Goal: Transaction & Acquisition: Obtain resource

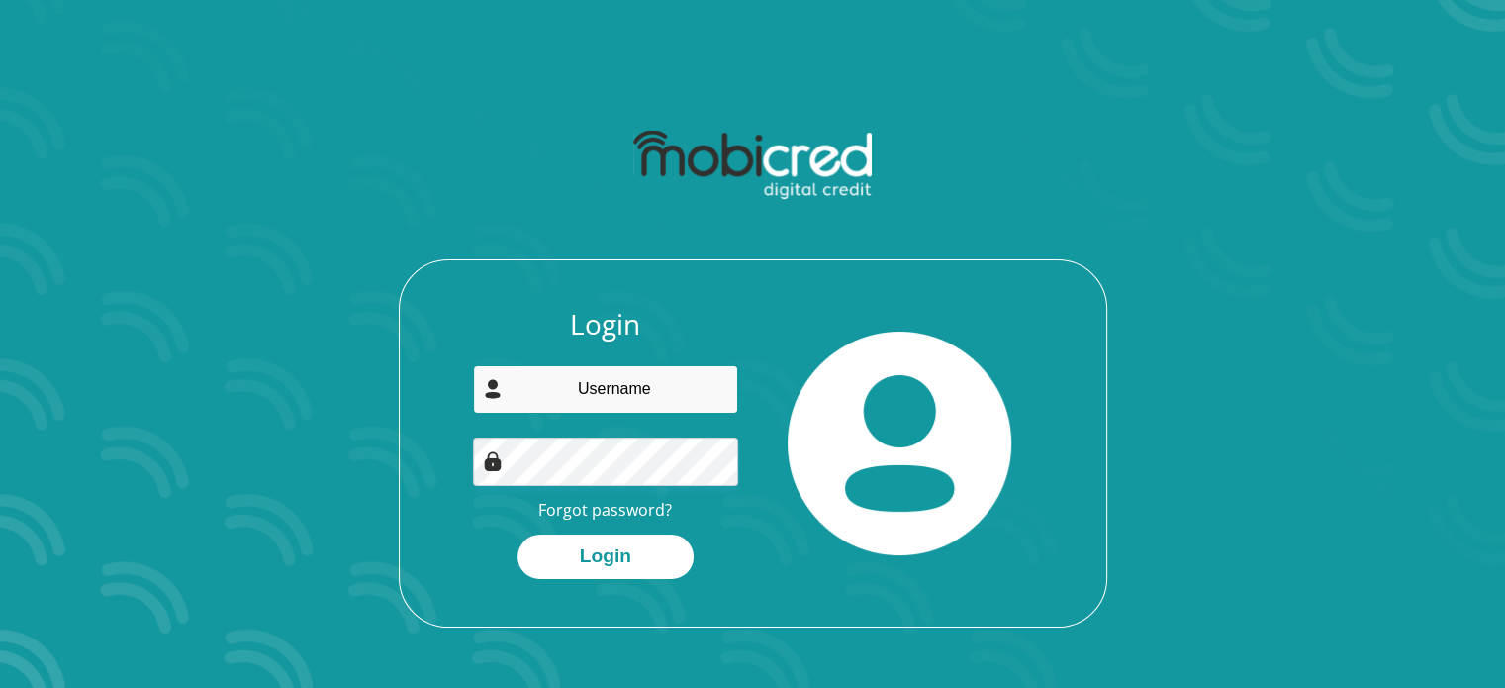
drag, startPoint x: 0, startPoint y: 0, endPoint x: 590, endPoint y: 395, distance: 709.7
click at [590, 395] on input "email" at bounding box center [605, 389] width 265 height 48
type input "afrikanprince@gmail.com"
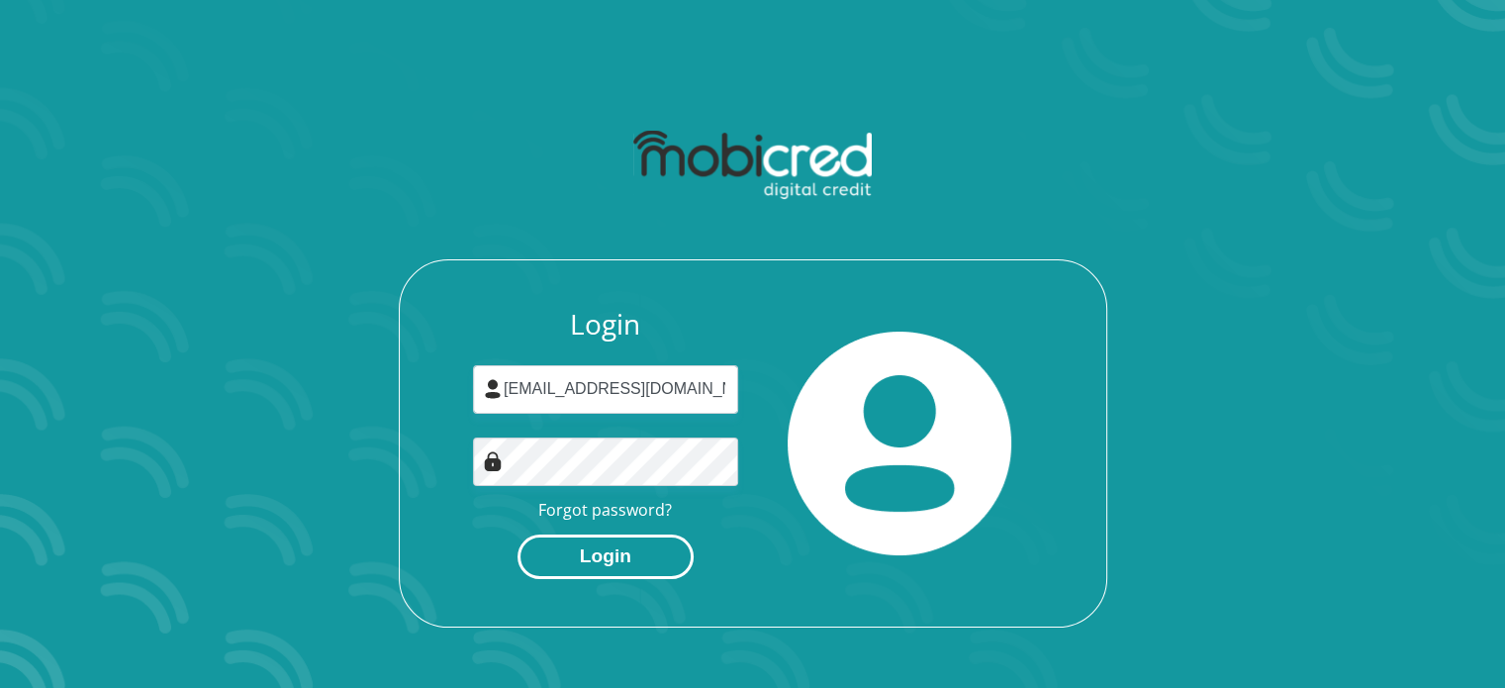
click at [570, 561] on button "Login" at bounding box center [605, 556] width 176 height 45
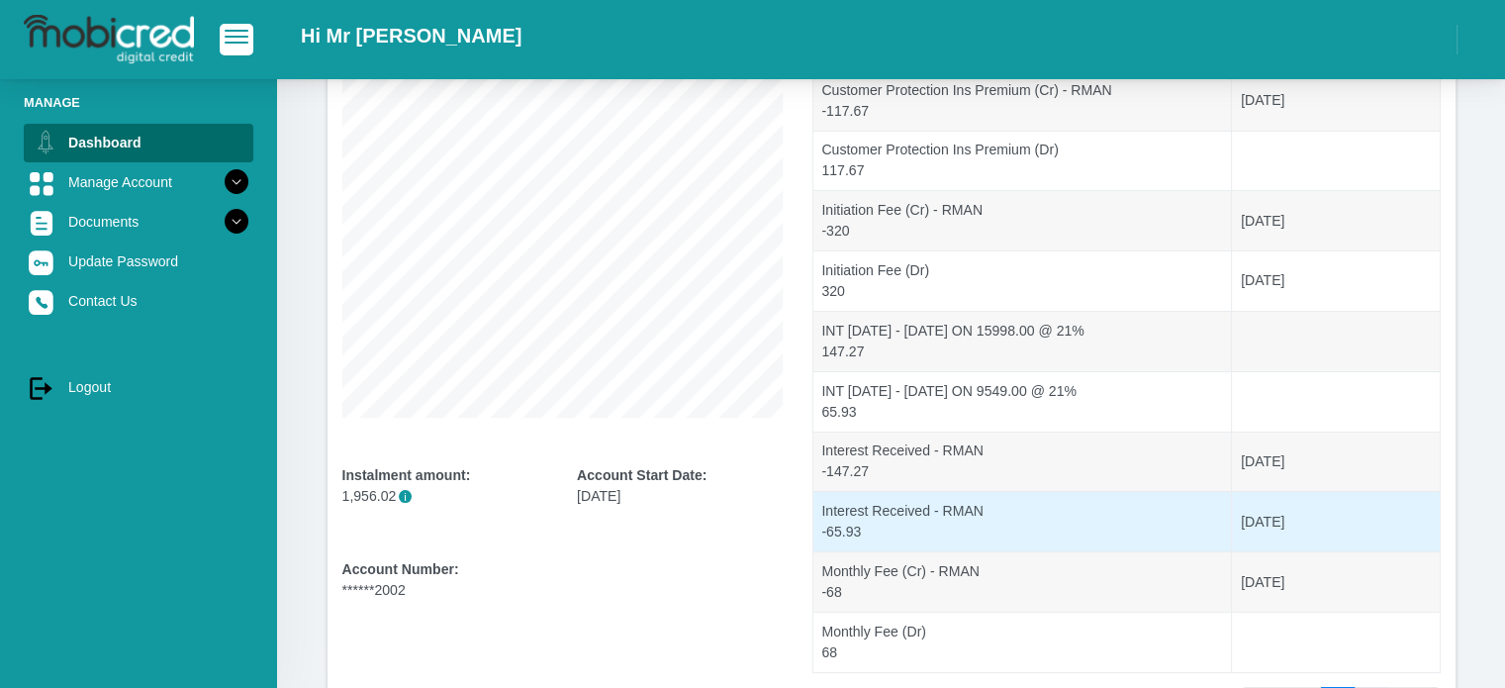
scroll to position [423, 0]
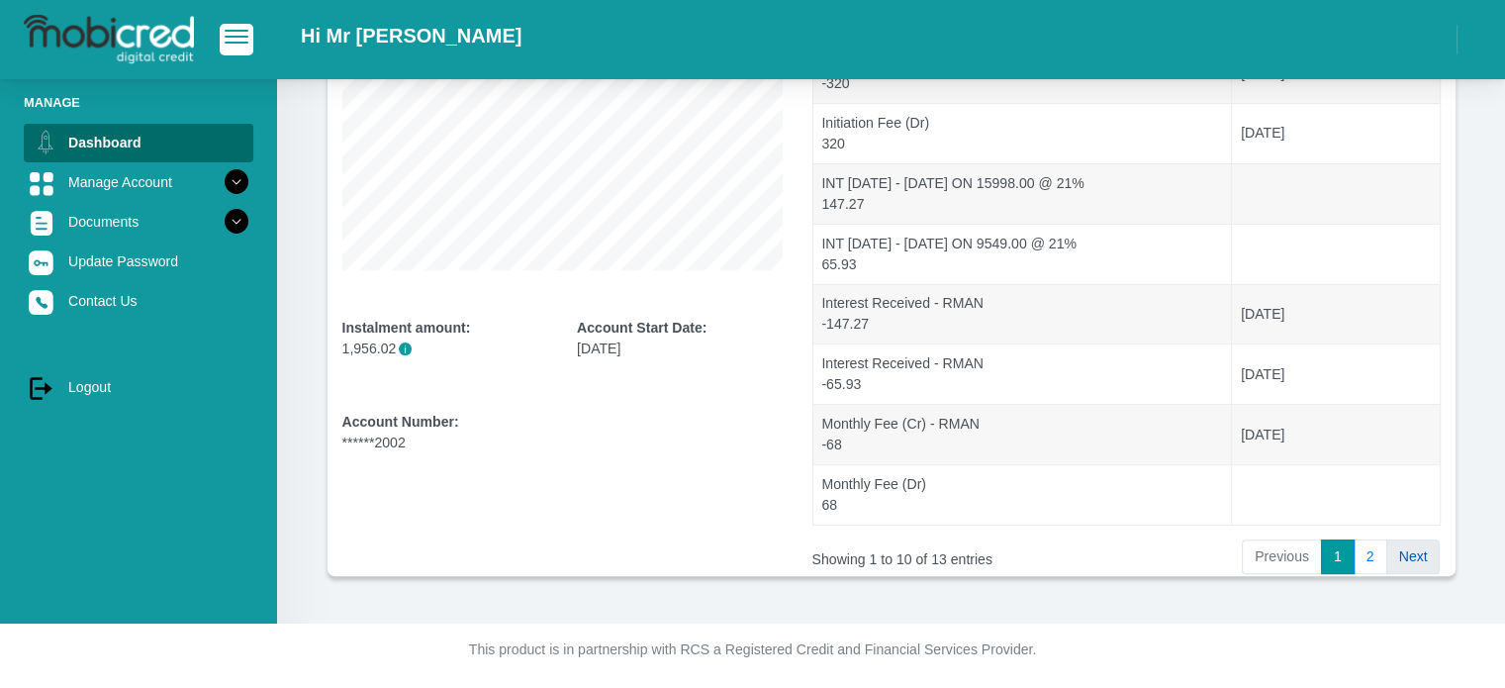
click at [1405, 553] on link "Next" at bounding box center [1413, 557] width 54 height 36
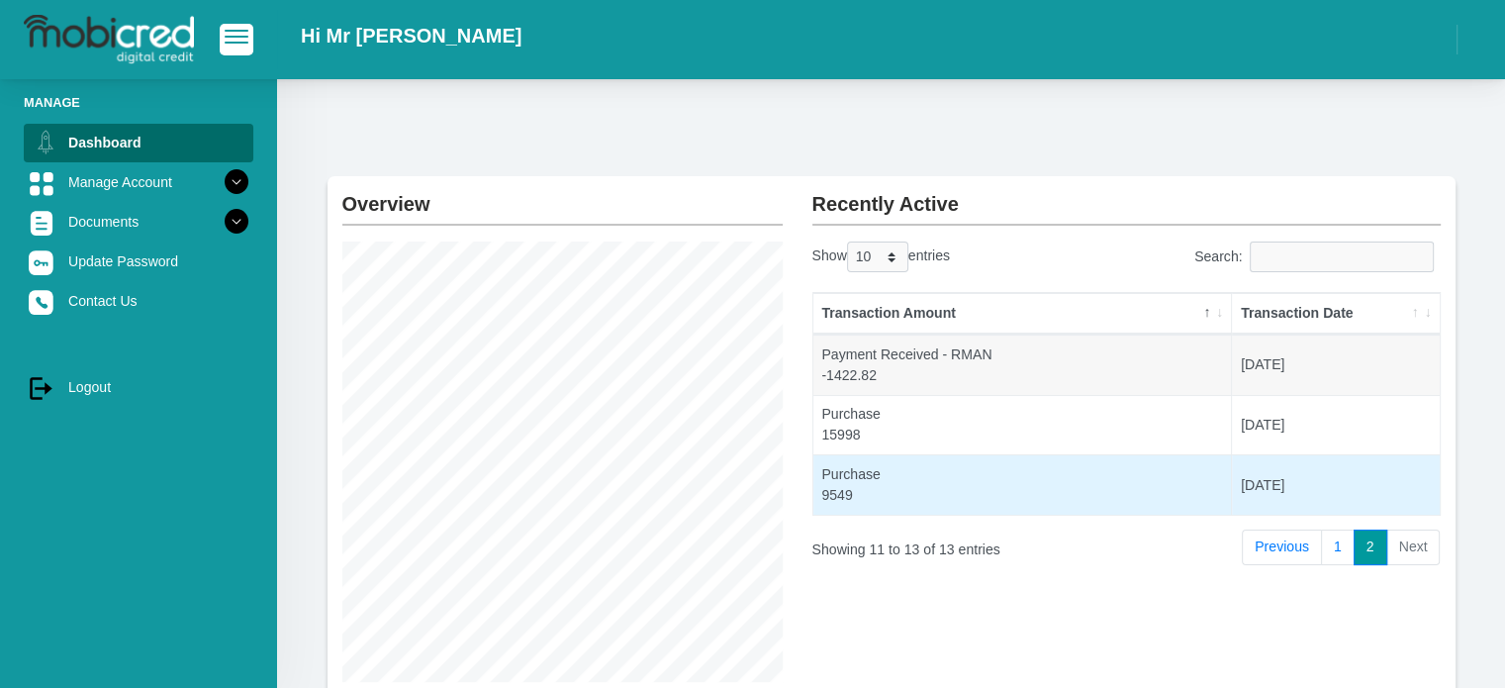
scroll to position [0, 0]
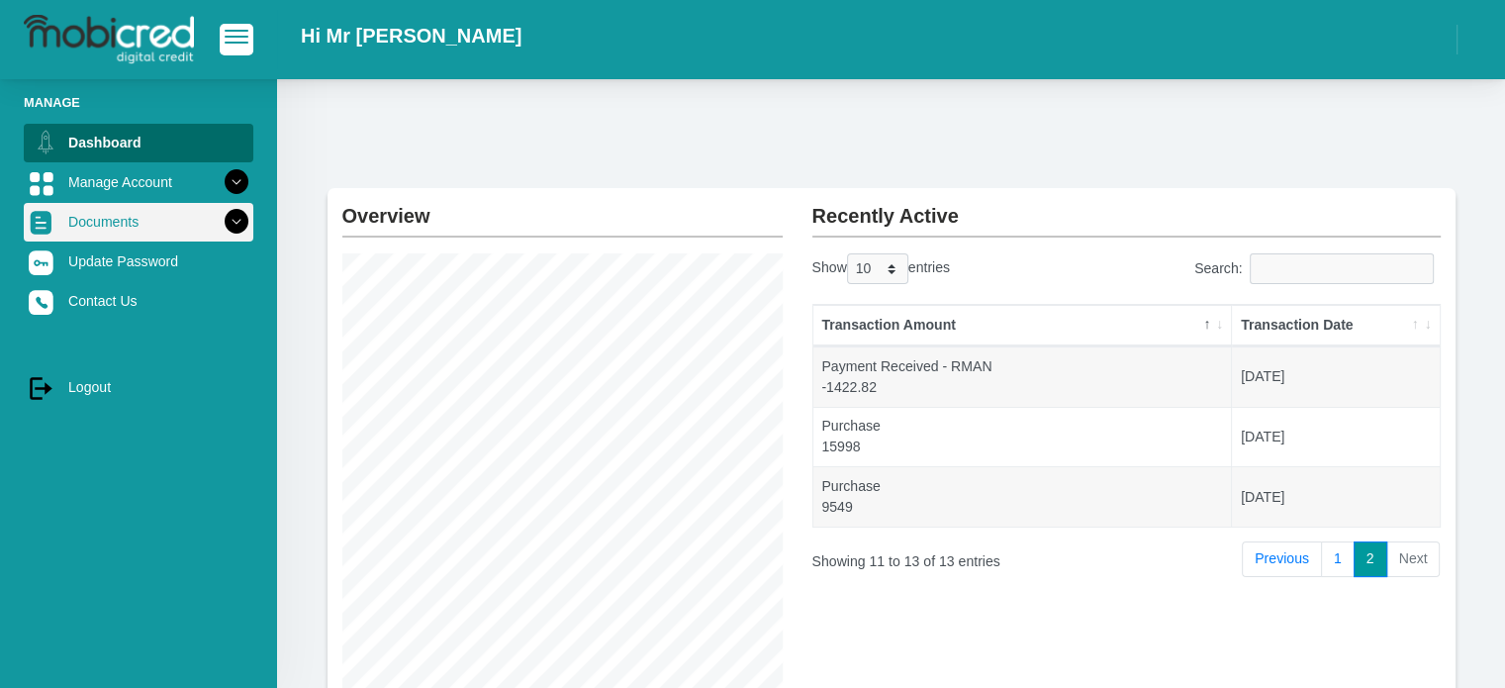
click at [106, 225] on link "Documents" at bounding box center [139, 222] width 230 height 38
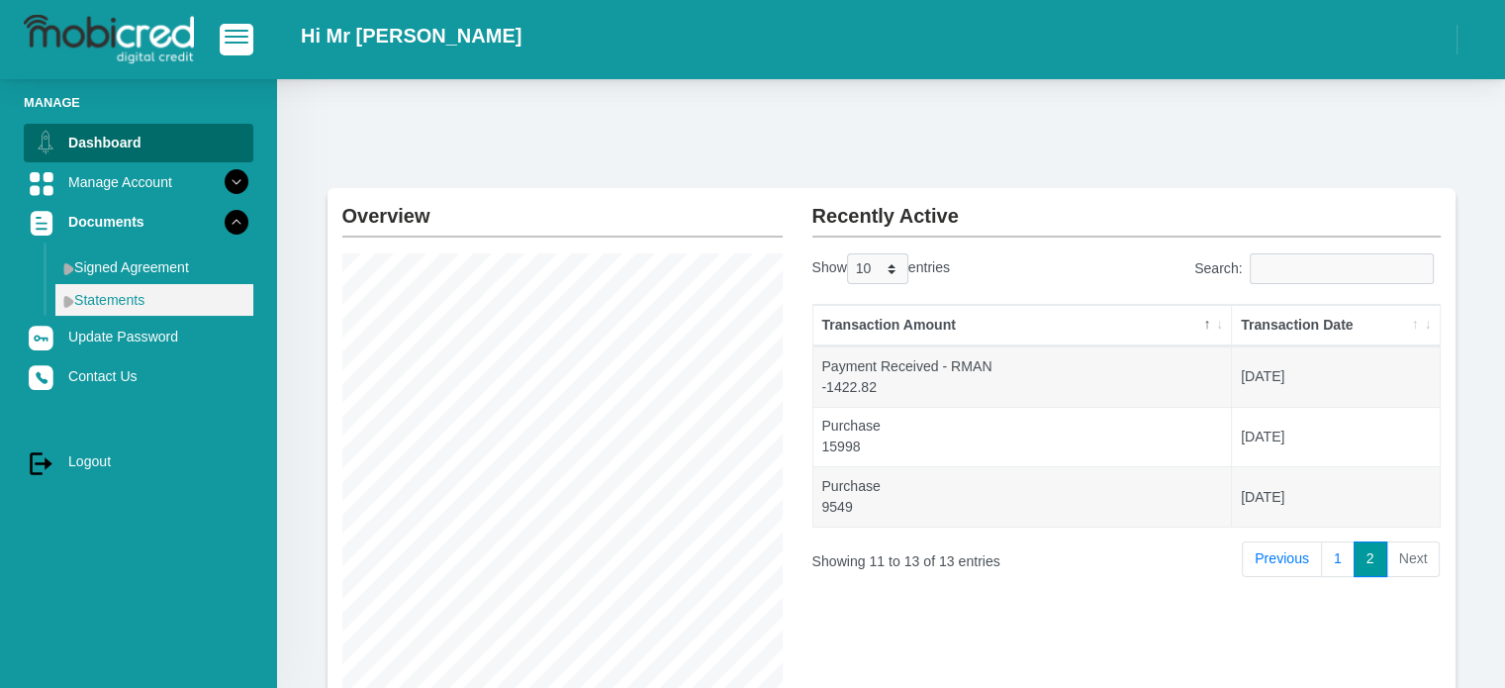
click at [115, 300] on link "Statements" at bounding box center [154, 300] width 198 height 32
click at [122, 309] on link "Statements" at bounding box center [154, 300] width 198 height 32
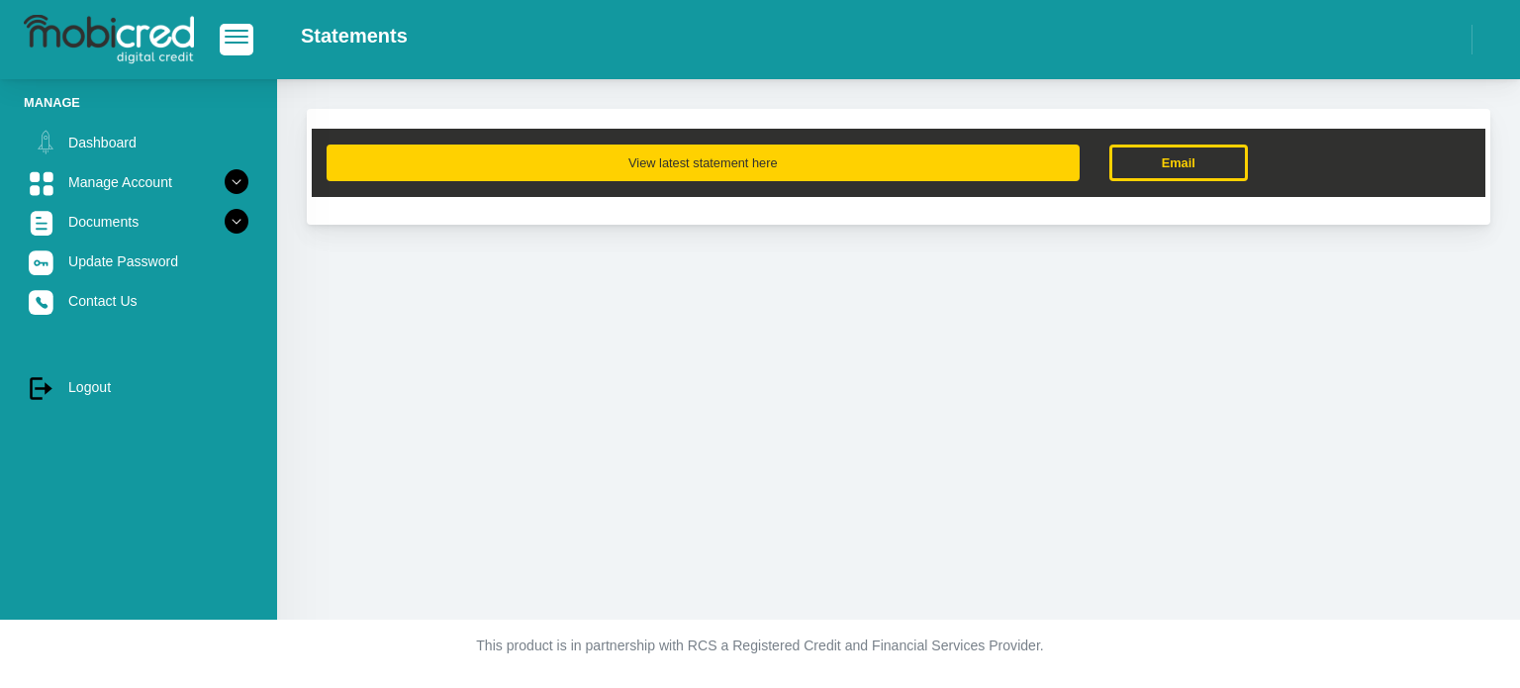
click at [788, 167] on button "View latest statement here" at bounding box center [703, 162] width 753 height 37
click at [685, 175] on button "View latest statement here" at bounding box center [703, 162] width 753 height 37
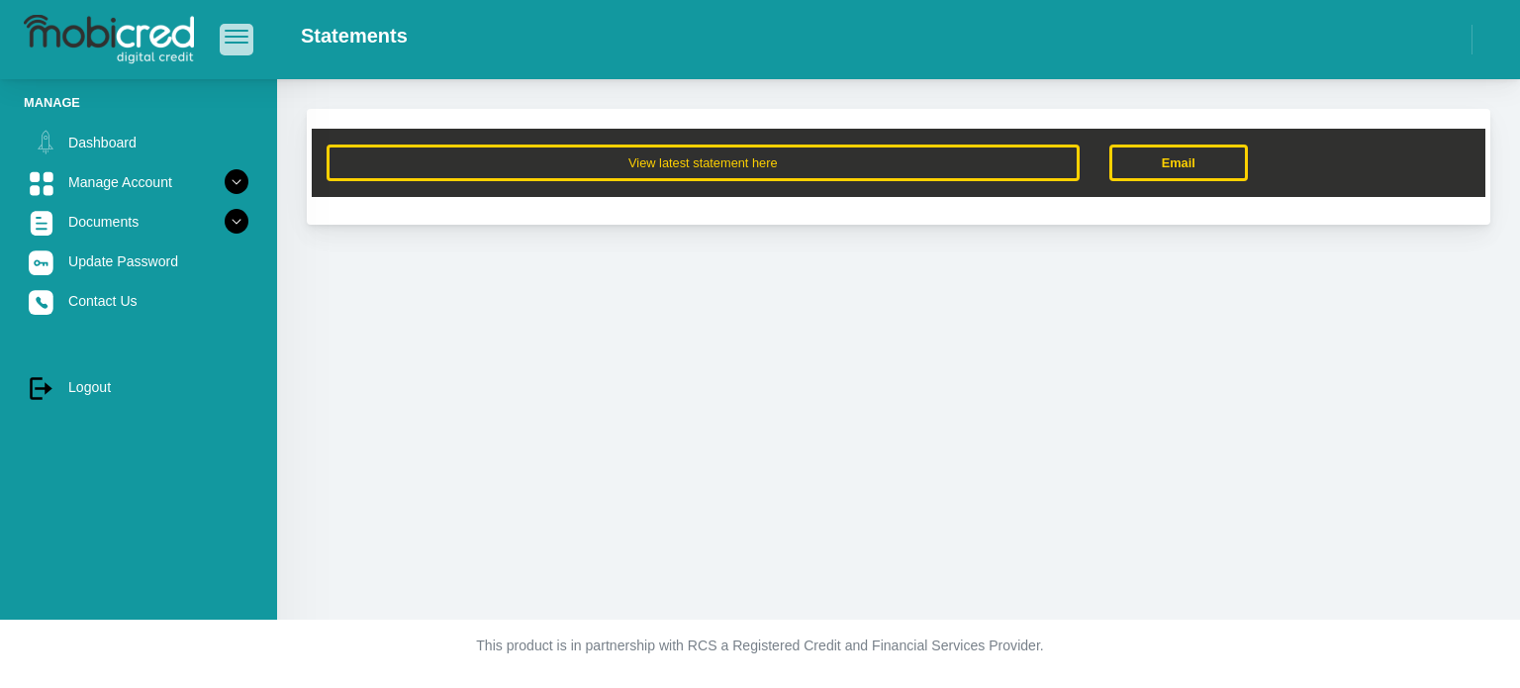
click at [236, 32] on span "button" at bounding box center [237, 31] width 24 height 2
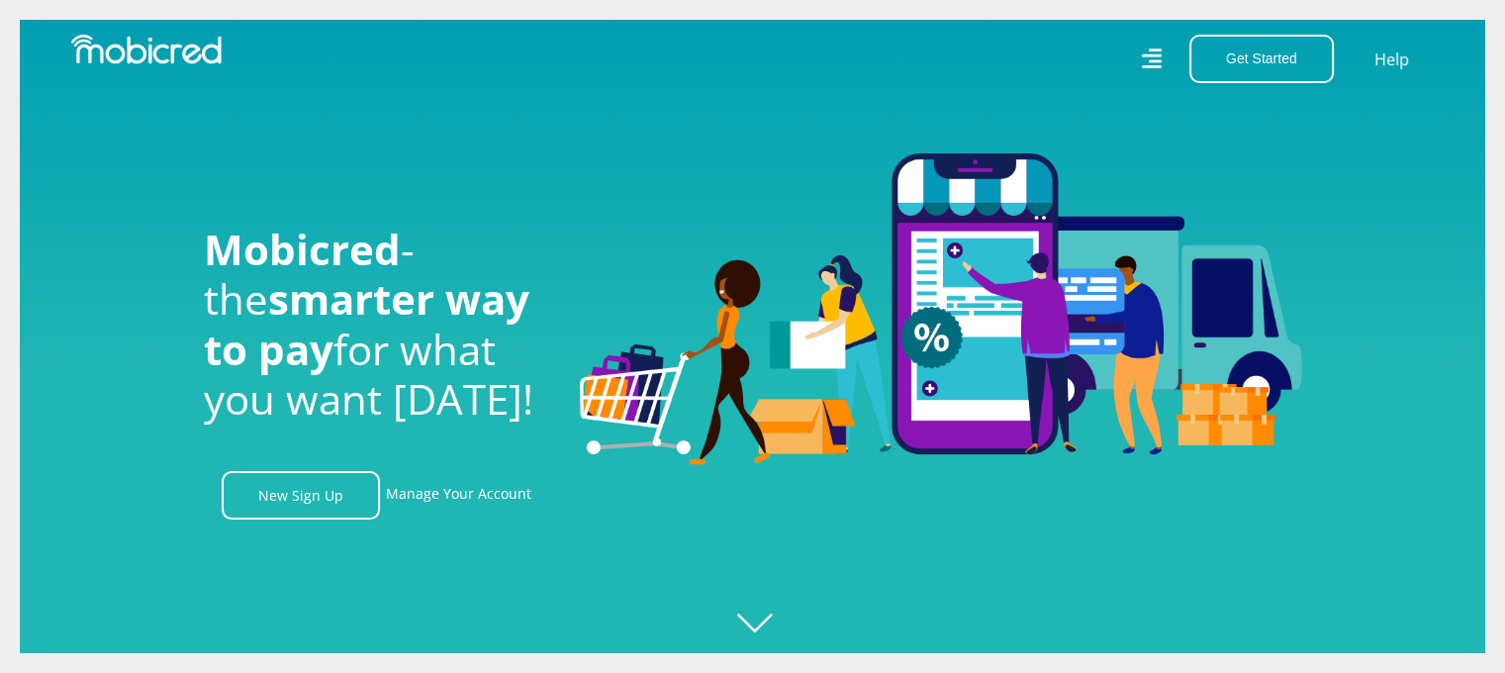
click at [1152, 60] on icon at bounding box center [1151, 58] width 21 height 21
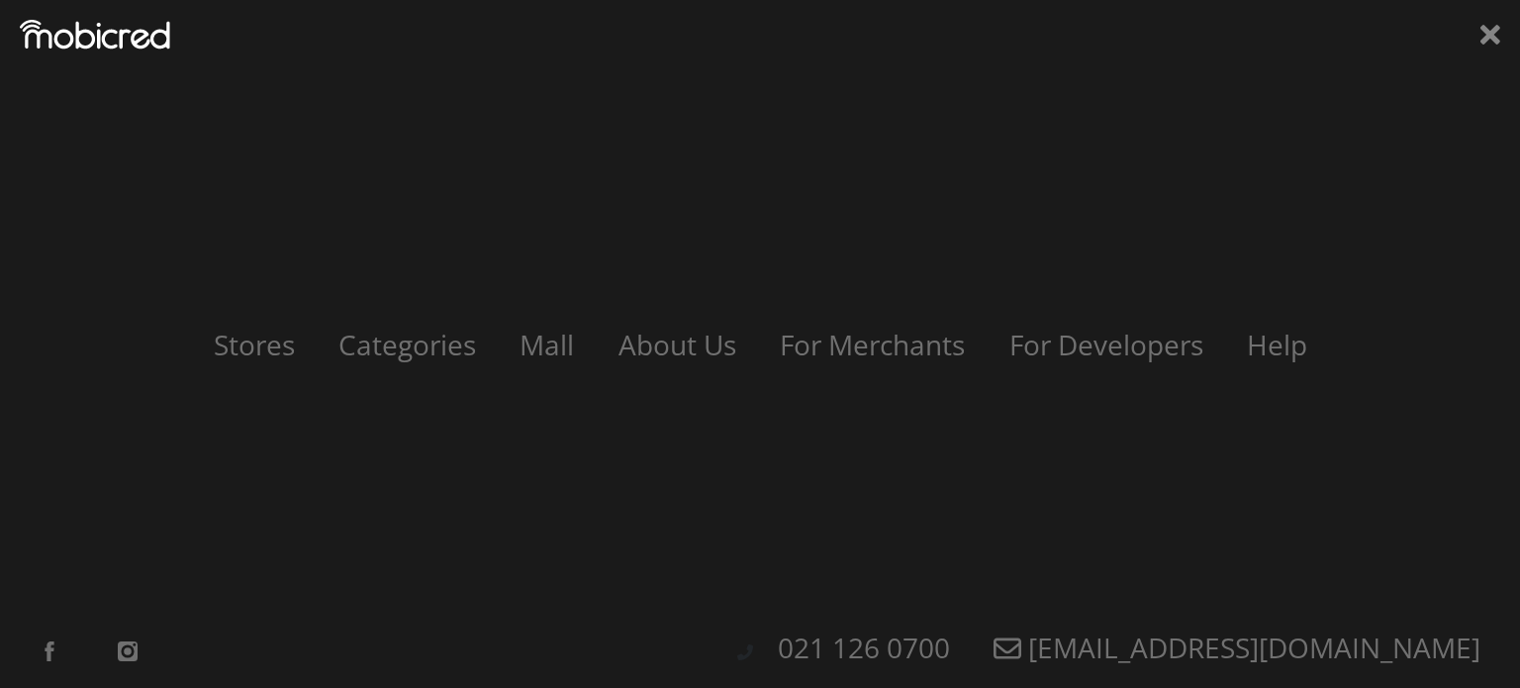
scroll to position [0, 1409]
click at [412, 347] on link "Categories" at bounding box center [407, 345] width 188 height 38
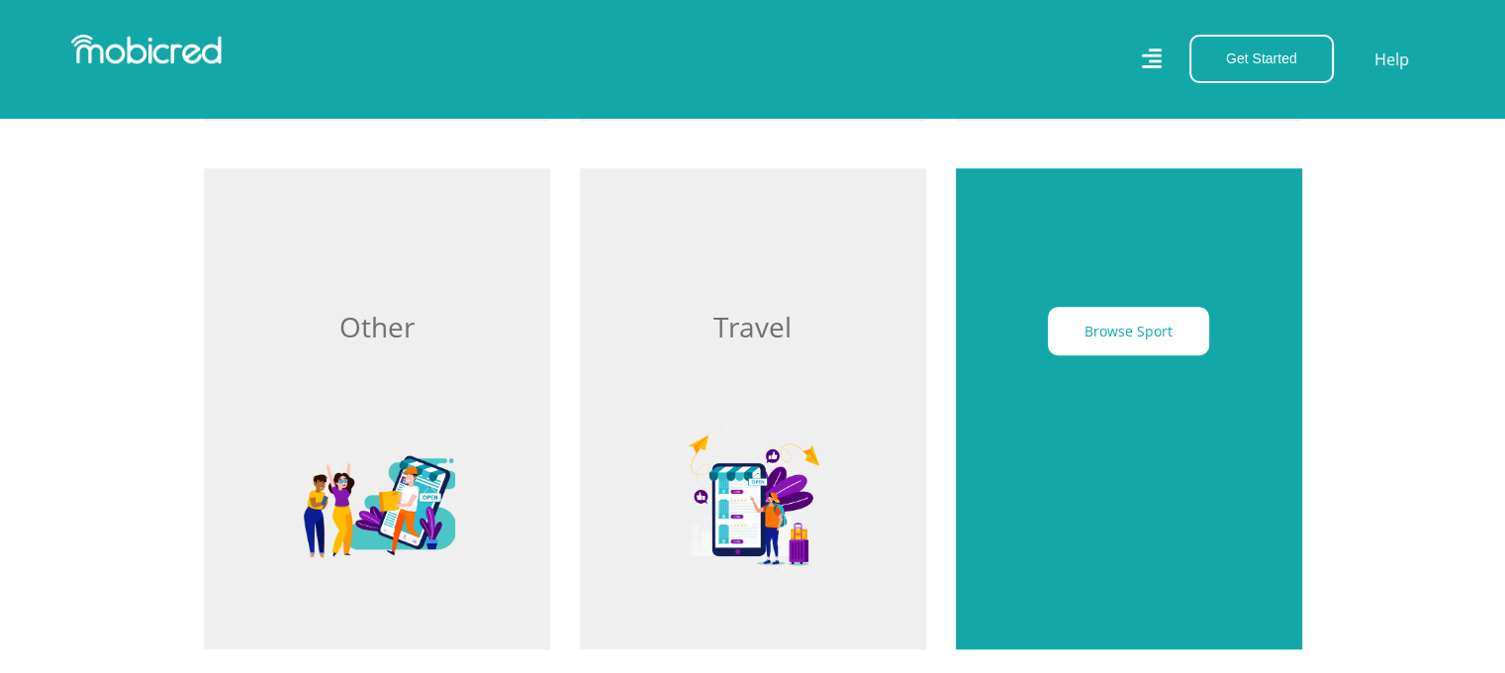
scroll to position [1682, 0]
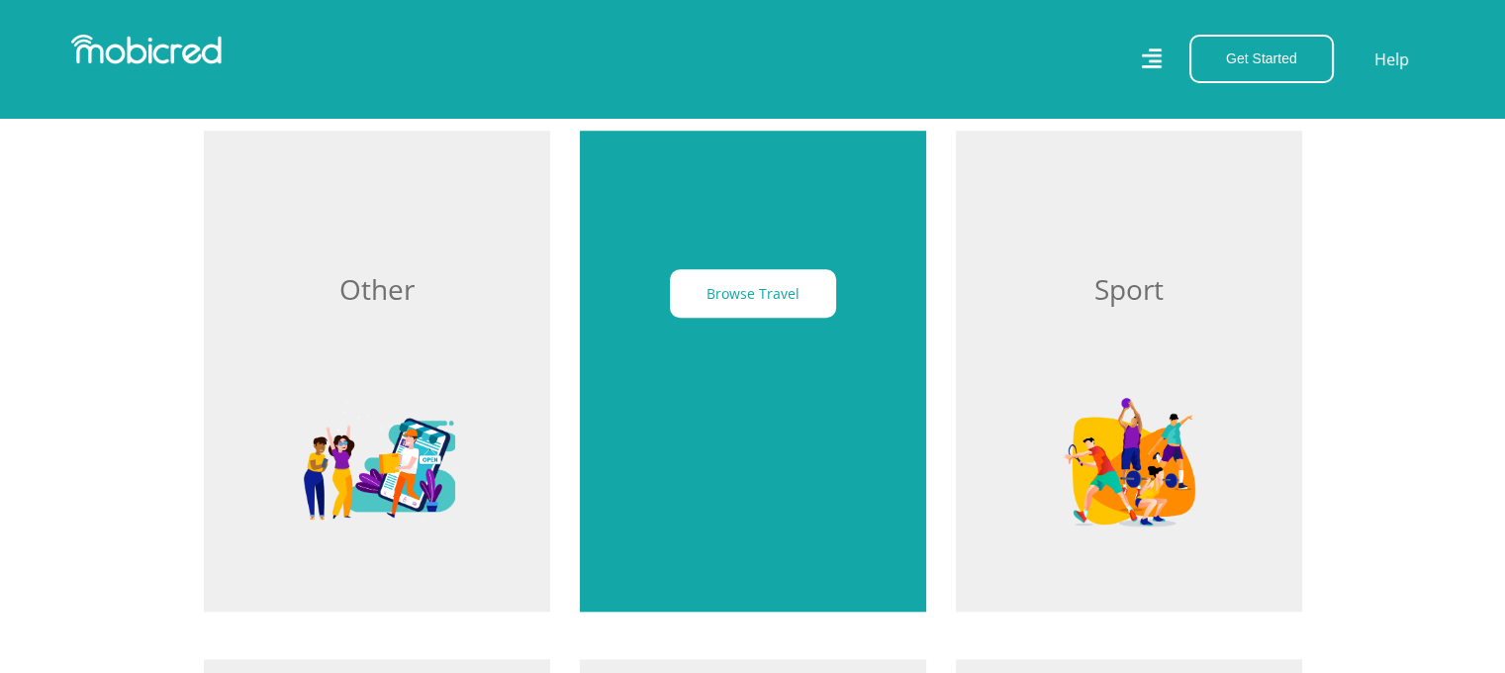
click at [769, 381] on div "Browse Travel" at bounding box center [753, 371] width 346 height 481
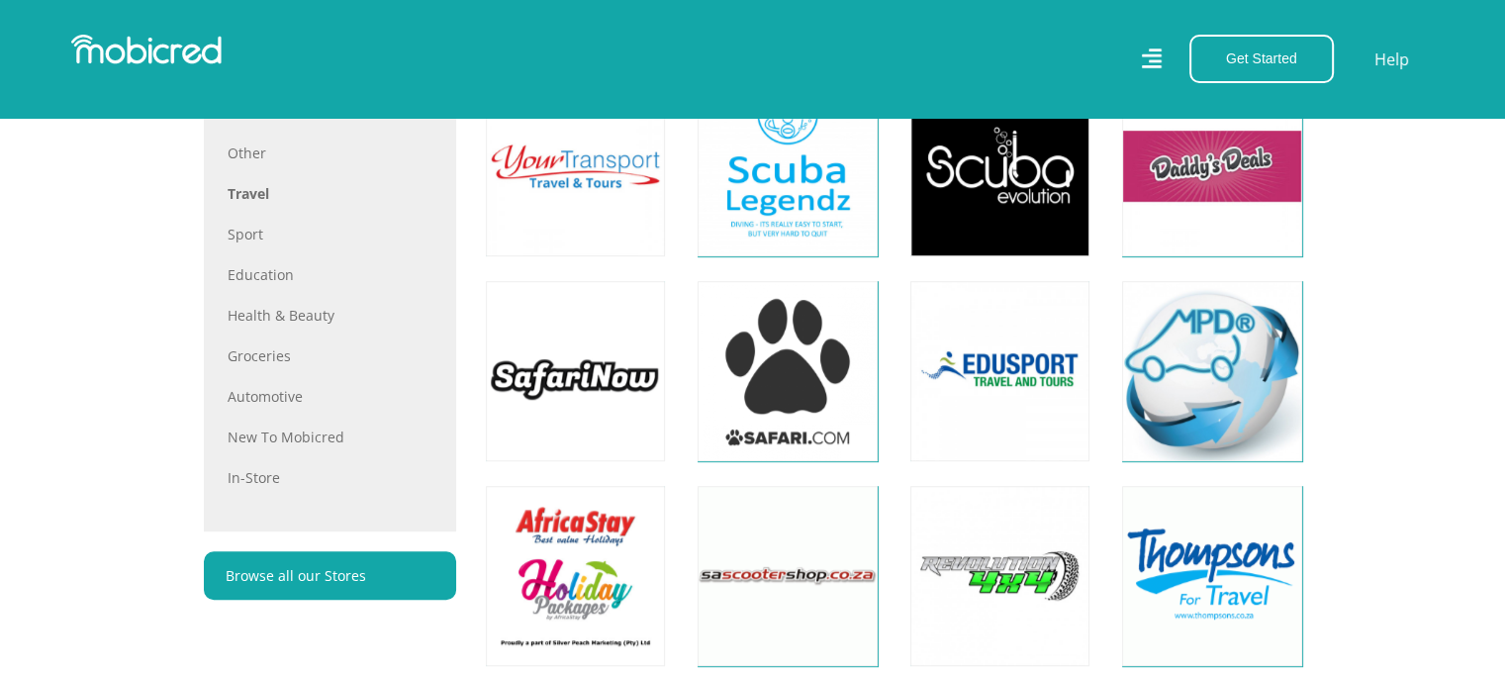
scroll to position [1088, 0]
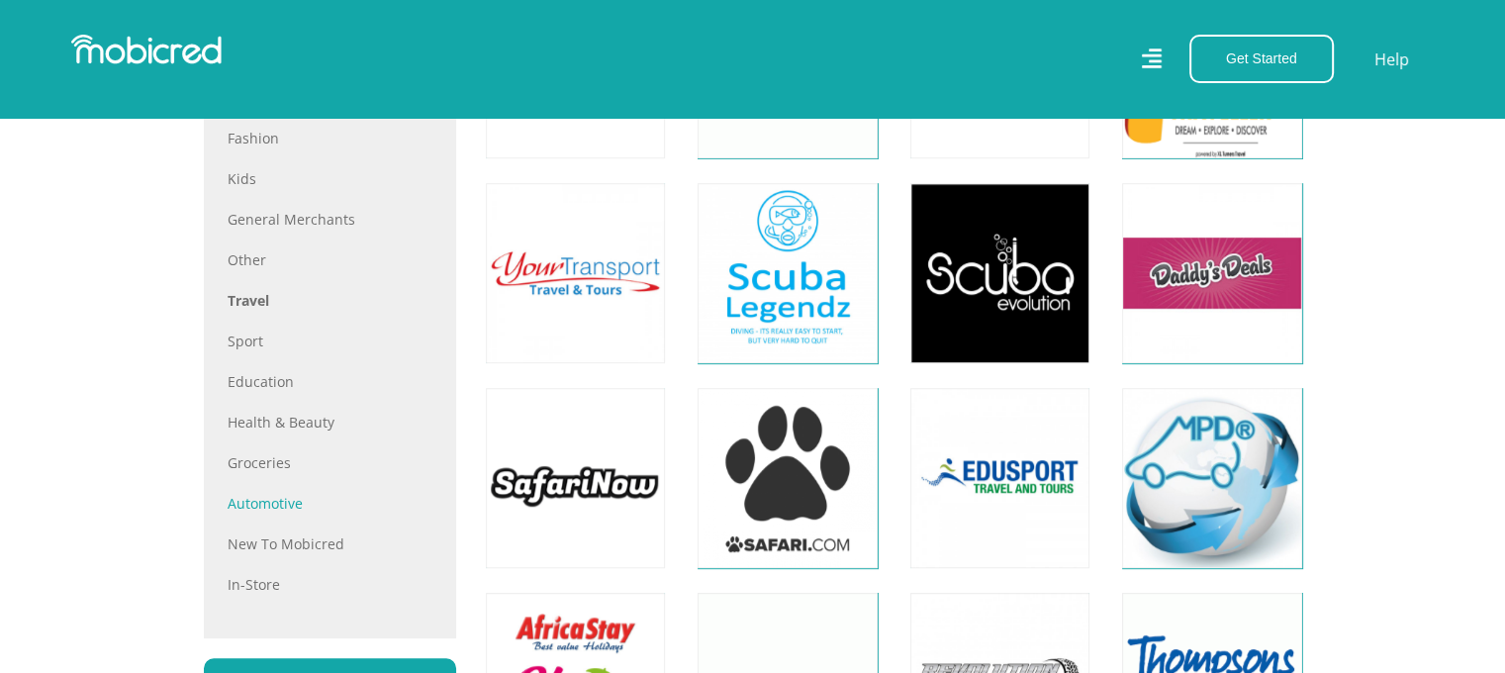
click at [284, 494] on link "Automotive" at bounding box center [330, 503] width 205 height 21
click at [277, 378] on link "Education" at bounding box center [330, 381] width 205 height 21
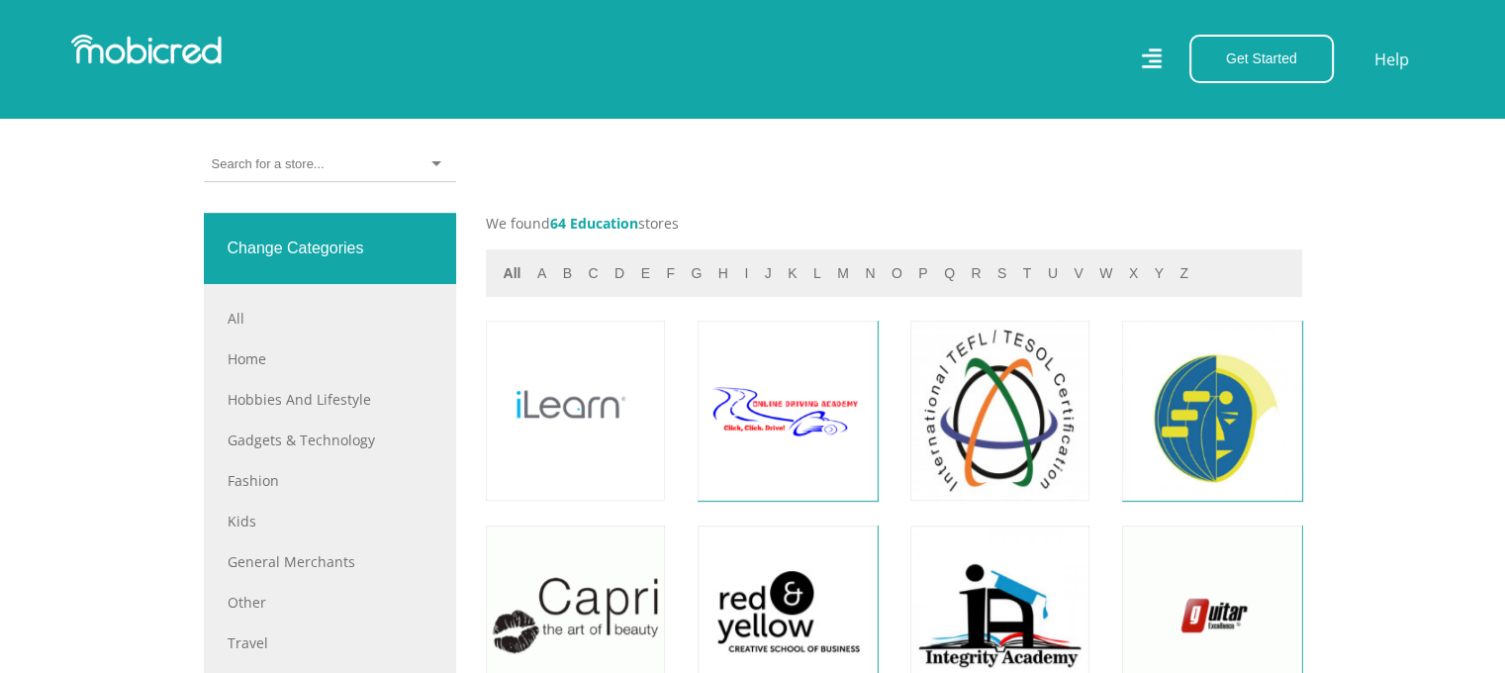
scroll to position [744, 0]
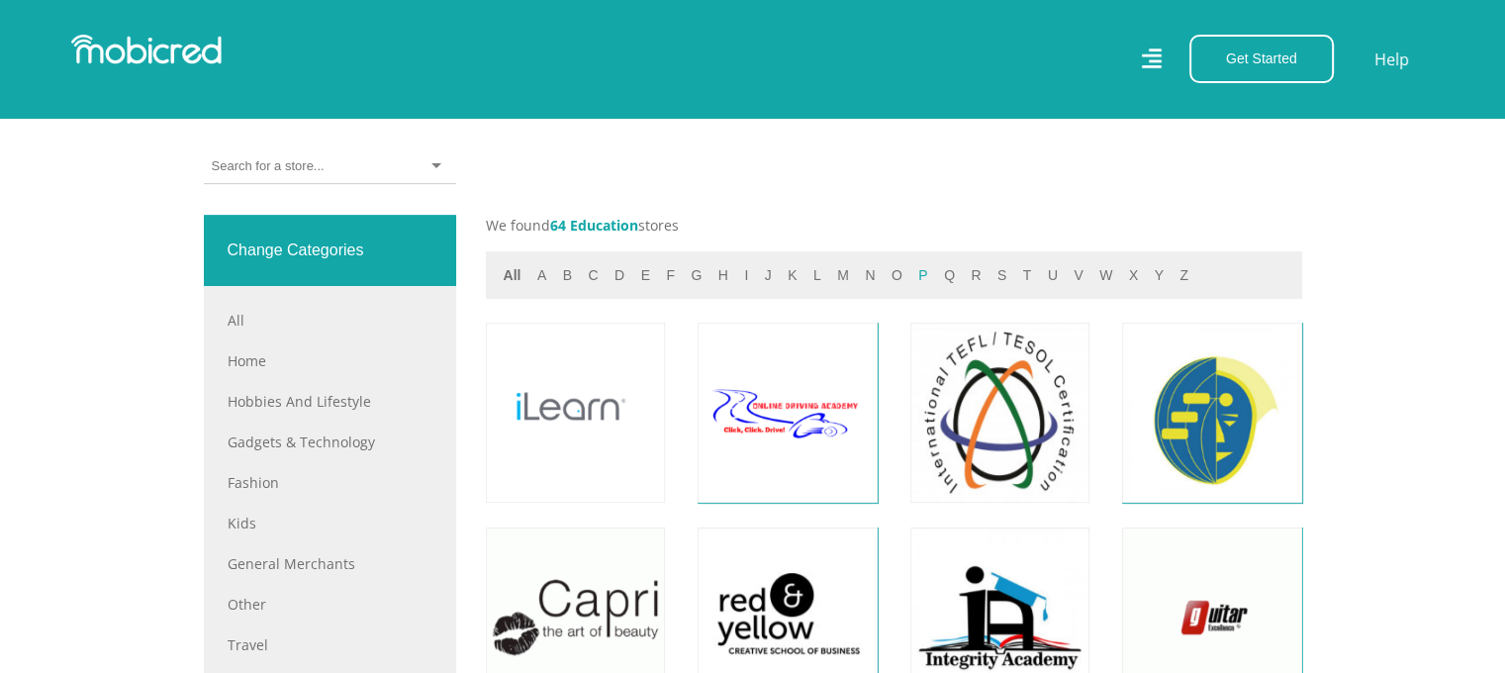
click at [914, 274] on button "p" at bounding box center [922, 275] width 21 height 23
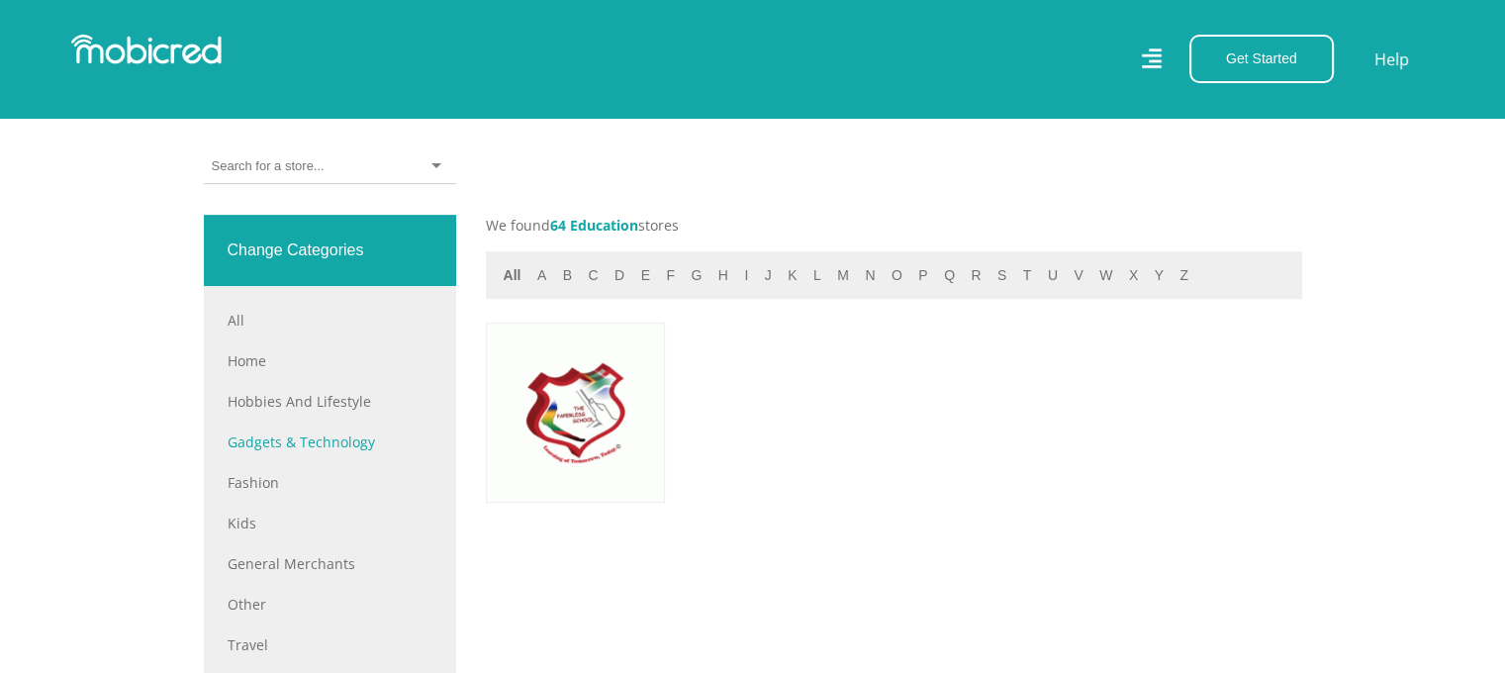
click at [294, 442] on link "Gadgets & Technology" at bounding box center [330, 441] width 205 height 21
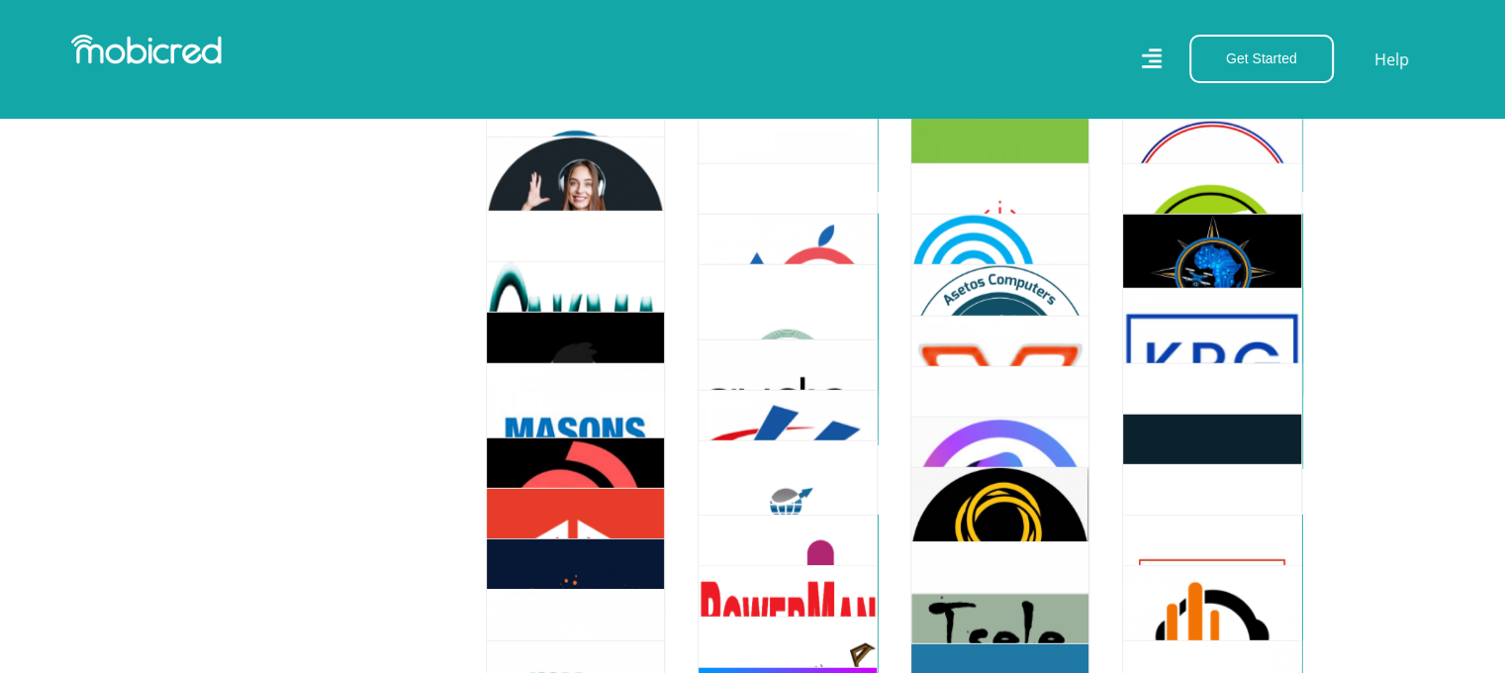
scroll to position [5244, 0]
